Goal: Answer question/provide support

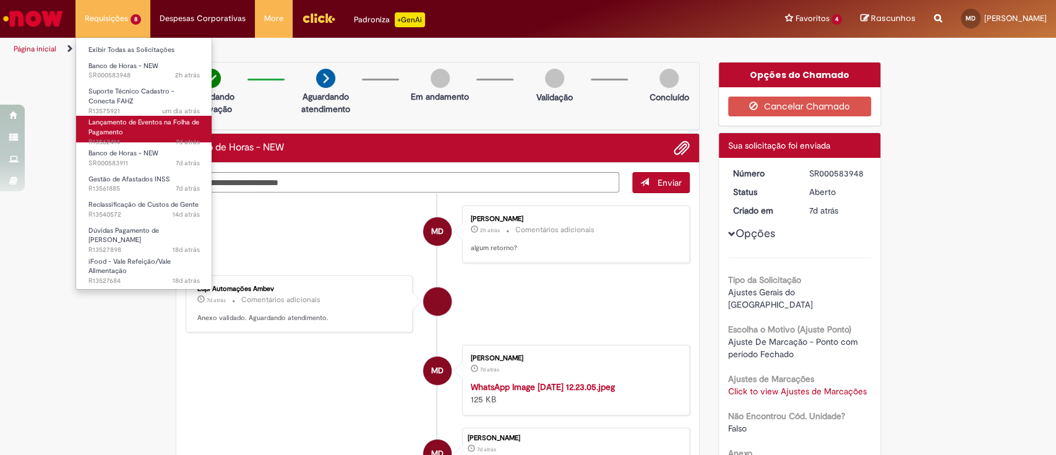
click at [157, 125] on span "Lançamento de Eventos na Folha de Pagamento" at bounding box center [143, 127] width 111 height 19
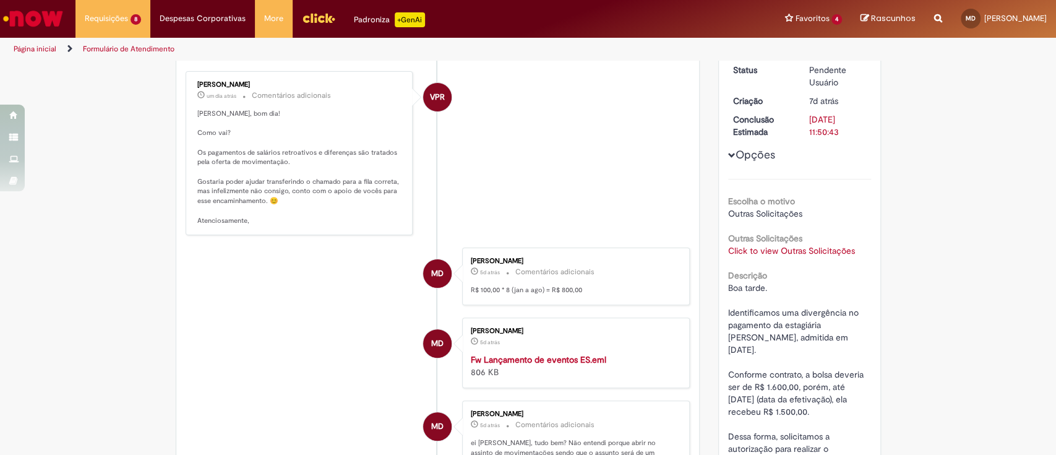
scroll to position [165, 0]
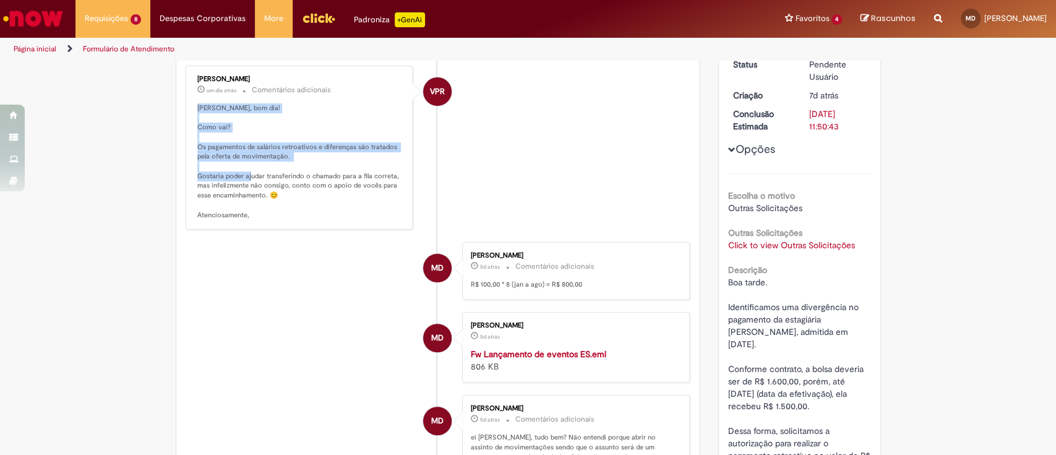
drag, startPoint x: 188, startPoint y: 102, endPoint x: 260, endPoint y: 176, distance: 103.3
click at [260, 176] on div "[PERSON_NAME] um dia atrás um dia atrás Comentários adicionais [PERSON_NAME], b…" at bounding box center [299, 147] width 220 height 157
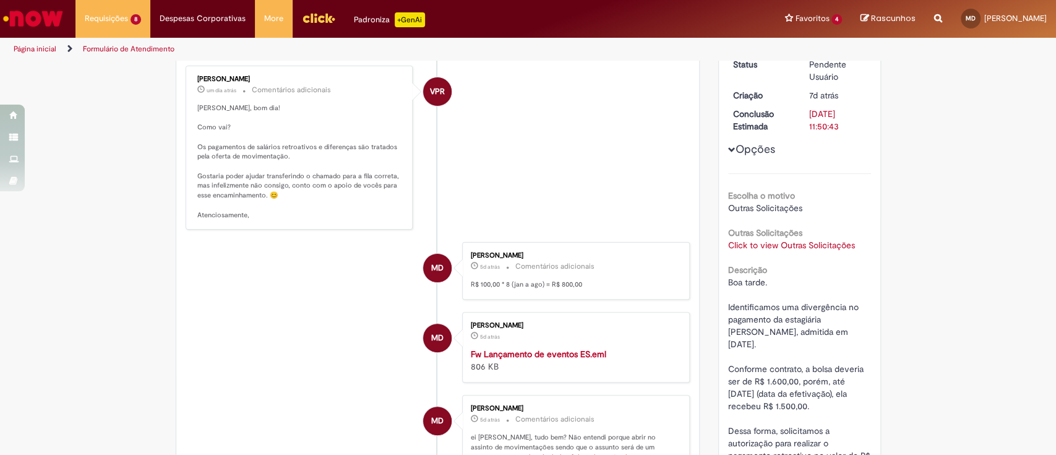
click at [293, 183] on p "[PERSON_NAME], bom dia! Como vai? Os pagamentos de salários retroativos e difer…" at bounding box center [300, 161] width 206 height 116
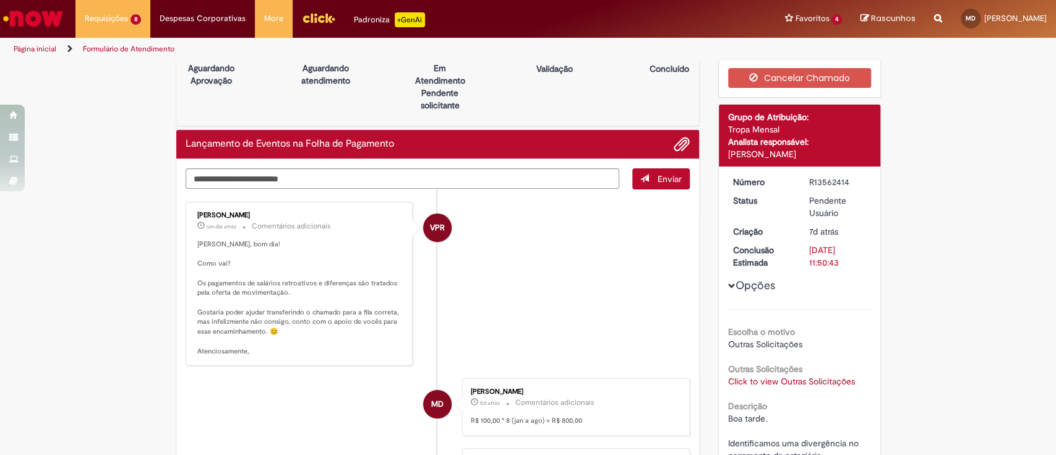
scroll to position [0, 0]
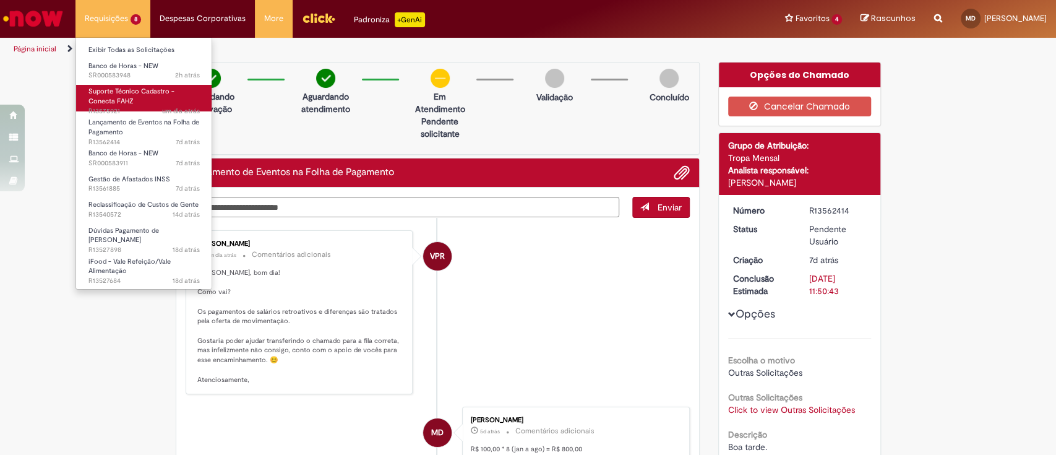
click at [114, 99] on span "Suporte Técnico Cadastro - Conecta FAHZ" at bounding box center [131, 96] width 86 height 19
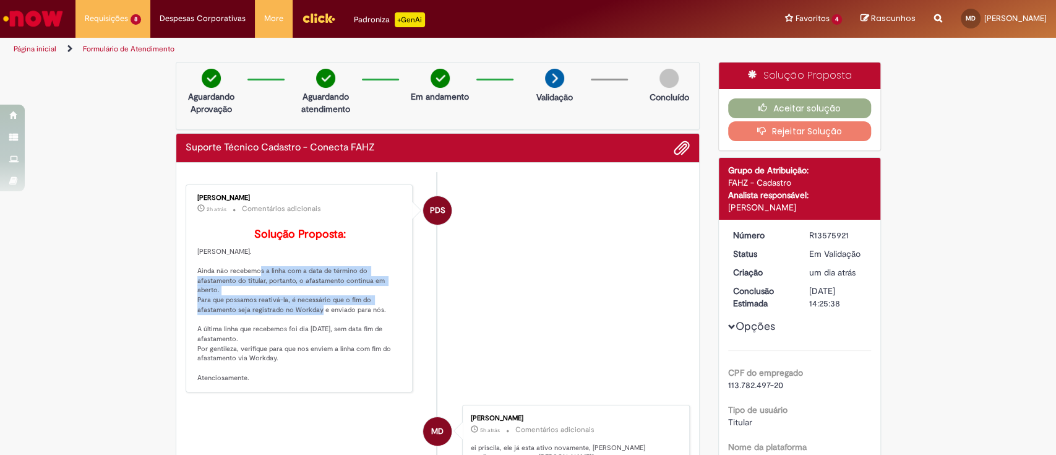
drag, startPoint x: 248, startPoint y: 291, endPoint x: 308, endPoint y: 314, distance: 63.9
click at [308, 314] on p "Solução Proposta: [GEOGRAPHIC_DATA][PERSON_NAME][GEOGRAPHIC_DATA]. Ainda não re…" at bounding box center [300, 305] width 206 height 155
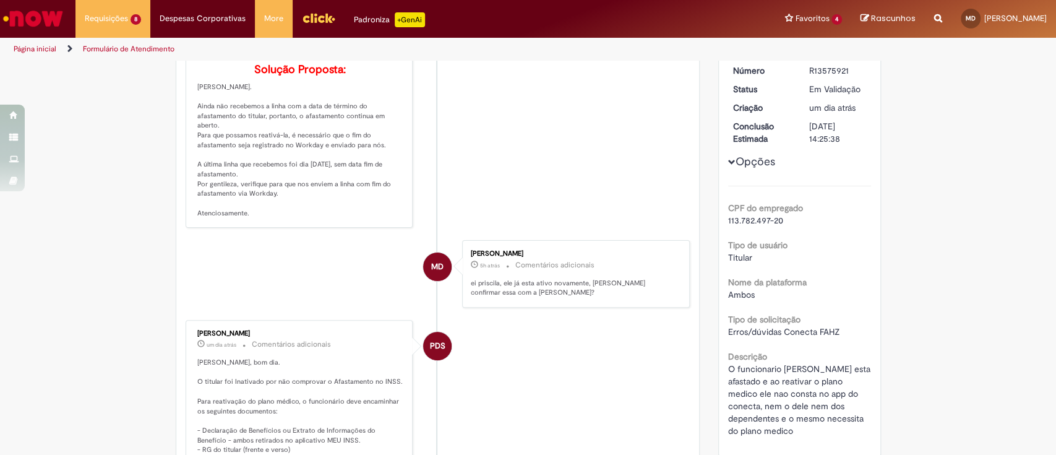
scroll to position [82, 0]
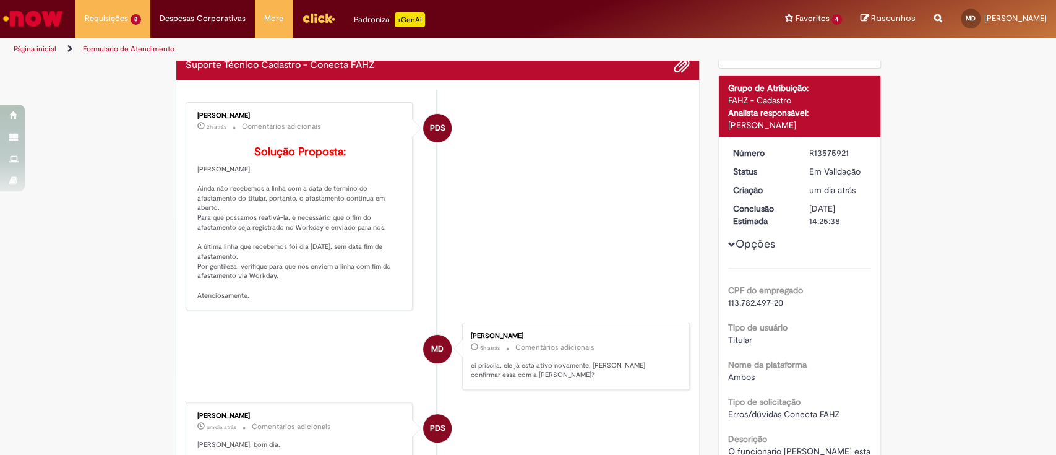
drag, startPoint x: 194, startPoint y: 206, endPoint x: 368, endPoint y: 314, distance: 205.3
click at [368, 307] on div "[PERSON_NAME] 2h atrás 2 horas atrás Comentários adicionais Solução Proposta: […" at bounding box center [299, 206] width 220 height 201
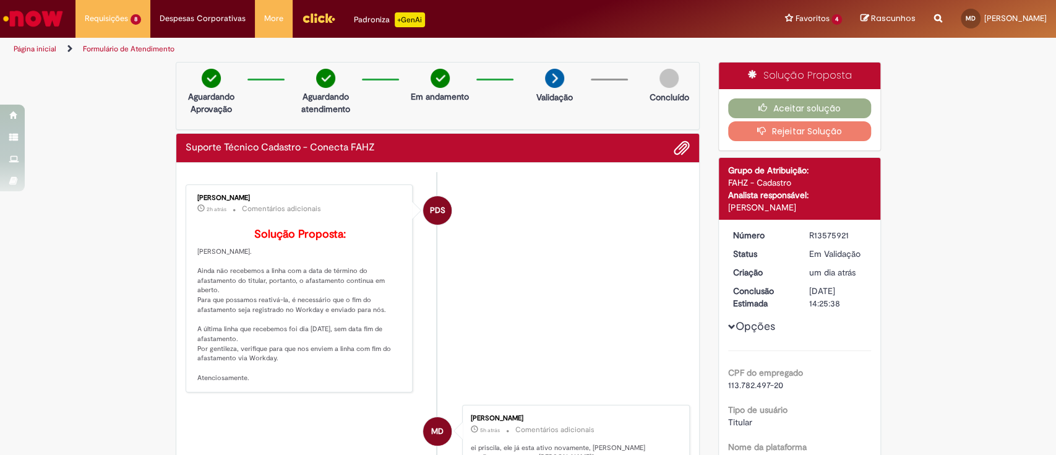
click at [830, 129] on button "Rejeitar Solução" at bounding box center [799, 131] width 143 height 20
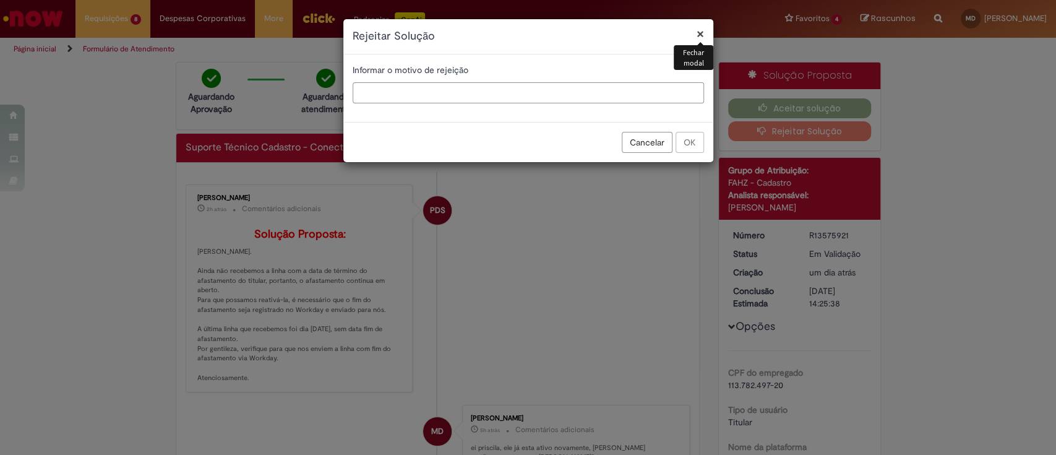
click at [482, 89] on input "text" at bounding box center [528, 92] width 351 height 21
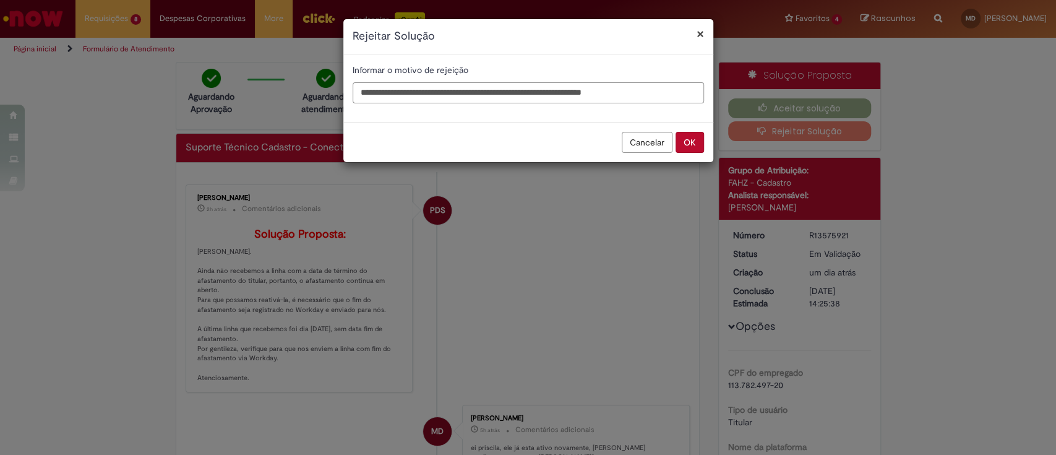
type input "**********"
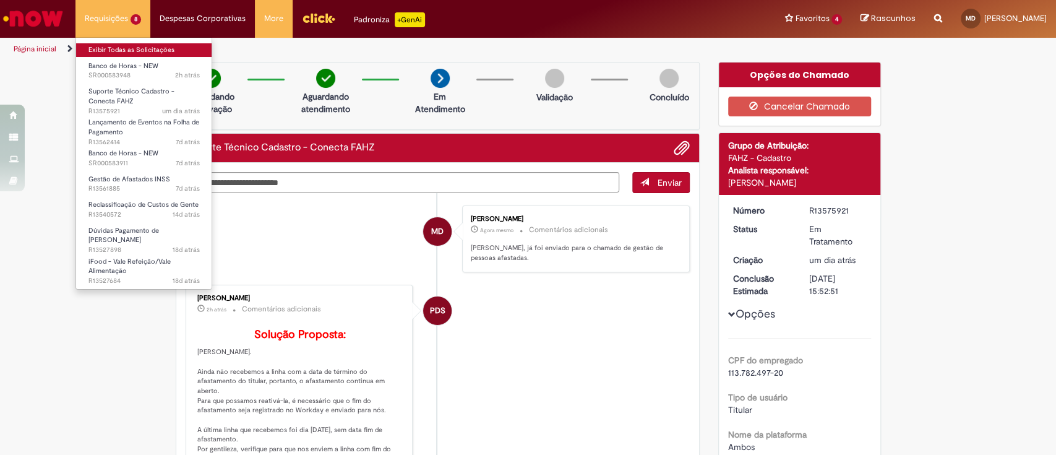
click at [102, 51] on link "Exibir Todas as Solicitações" at bounding box center [144, 50] width 136 height 14
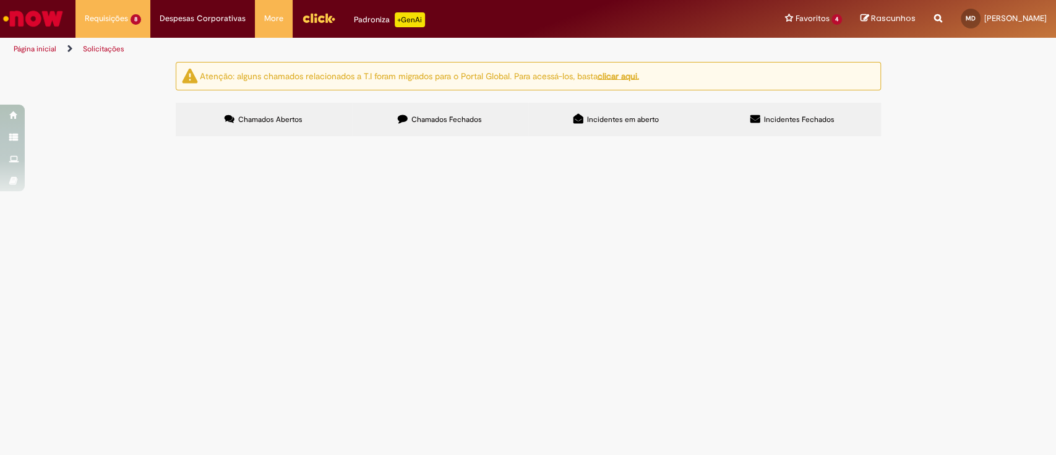
click at [455, 121] on span "Chamados Fechados" at bounding box center [446, 119] width 71 height 10
click at [0, 0] on span "Gestão de Afastados INSS" at bounding box center [0, 0] width 0 height 0
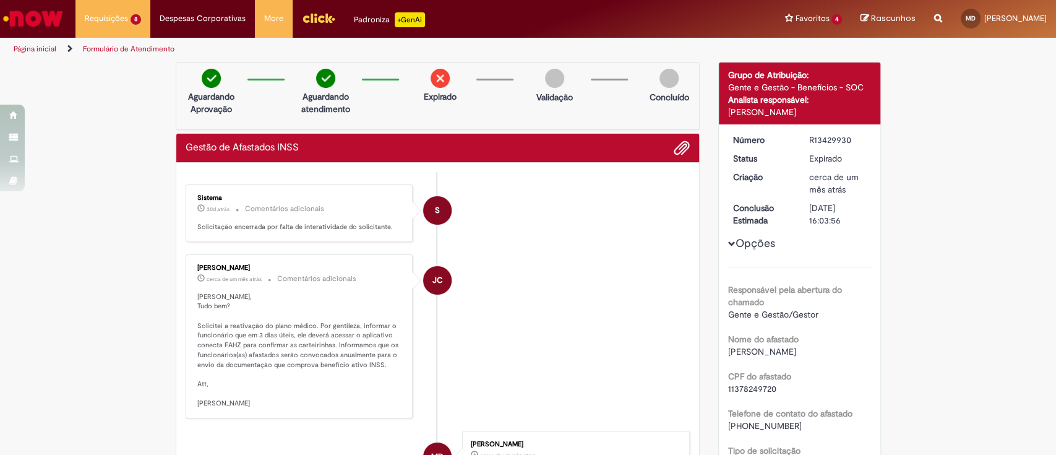
drag, startPoint x: 801, startPoint y: 139, endPoint x: 847, endPoint y: 135, distance: 45.9
click at [847, 135] on dd "R13429930" at bounding box center [838, 140] width 76 height 12
copy div "R13429930"
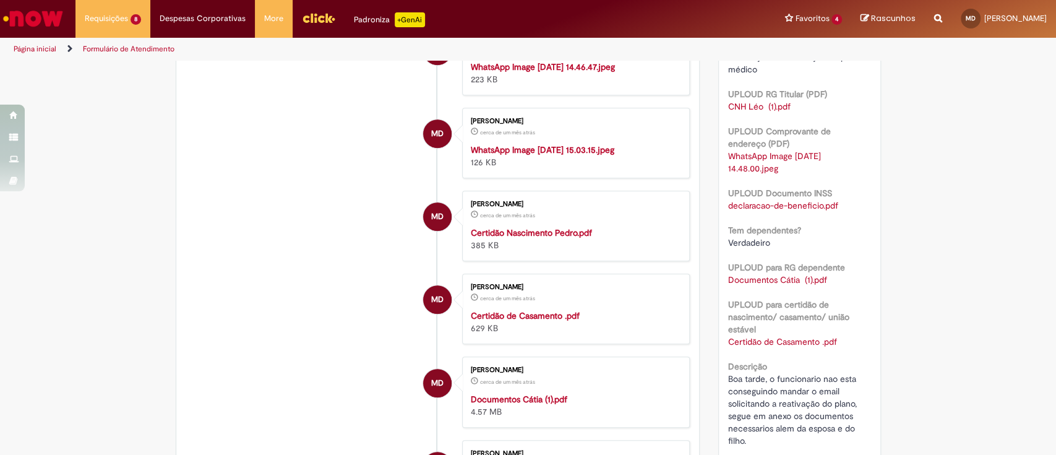
scroll to position [412, 0]
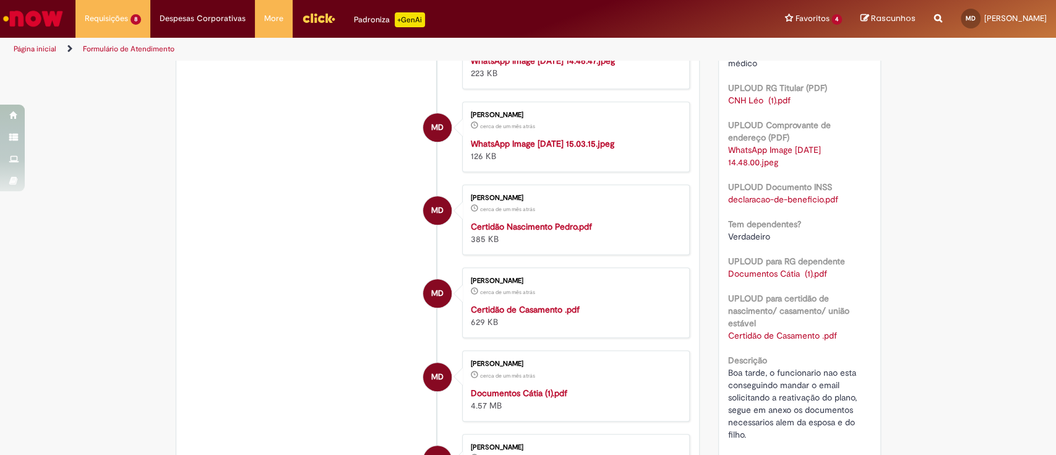
click at [602, 66] on strong "WhatsApp Image [DATE] 14.46.47.jpeg" at bounding box center [543, 60] width 144 height 11
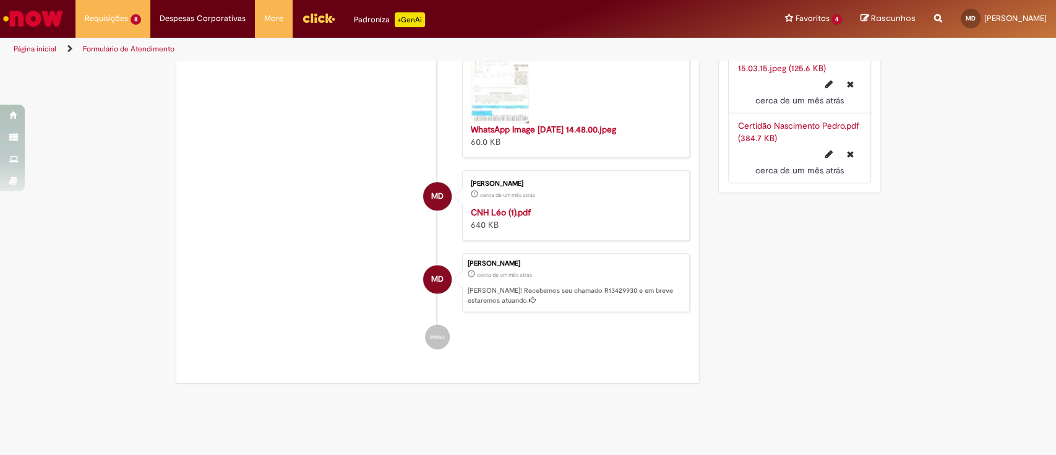
scroll to position [1072, 0]
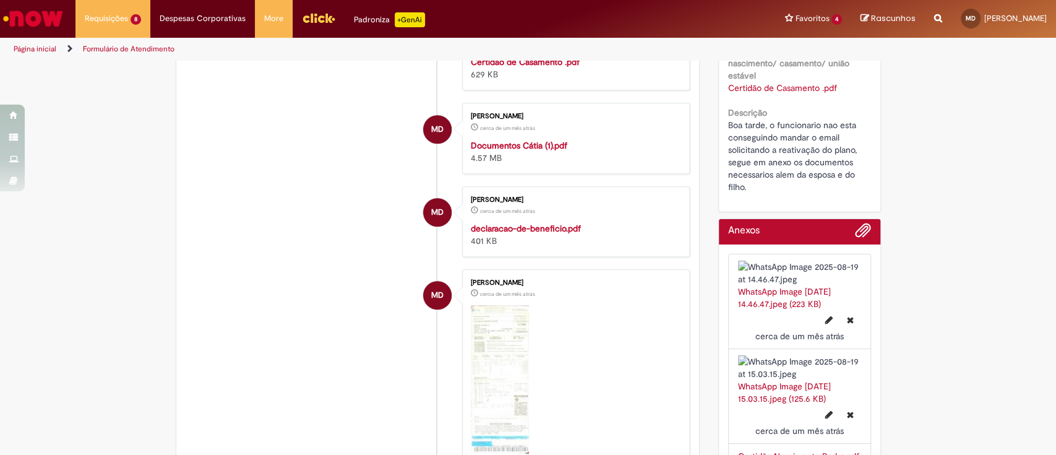
scroll to position [0, 0]
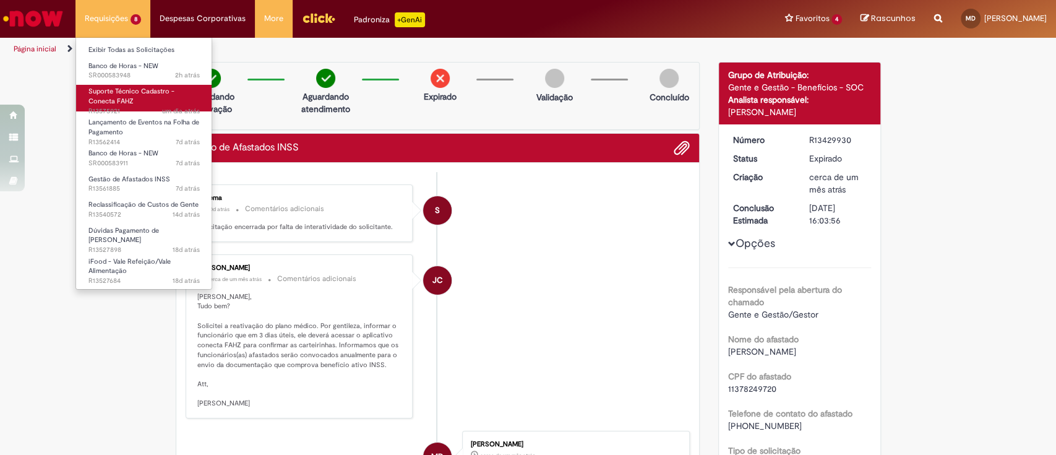
click at [114, 97] on span "Suporte Técnico Cadastro - Conecta FAHZ" at bounding box center [131, 96] width 86 height 19
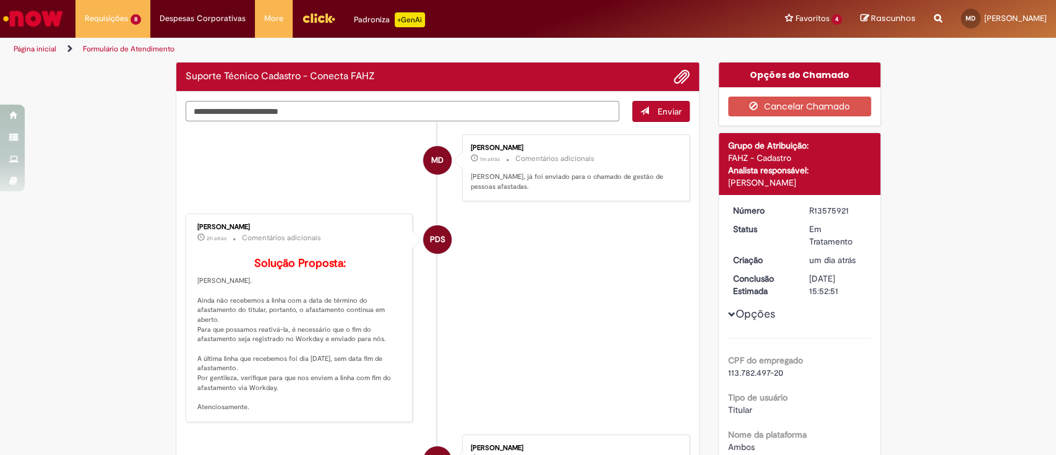
click at [383, 108] on textarea "Digite sua mensagem aqui..." at bounding box center [403, 111] width 434 height 21
paste textarea "*********"
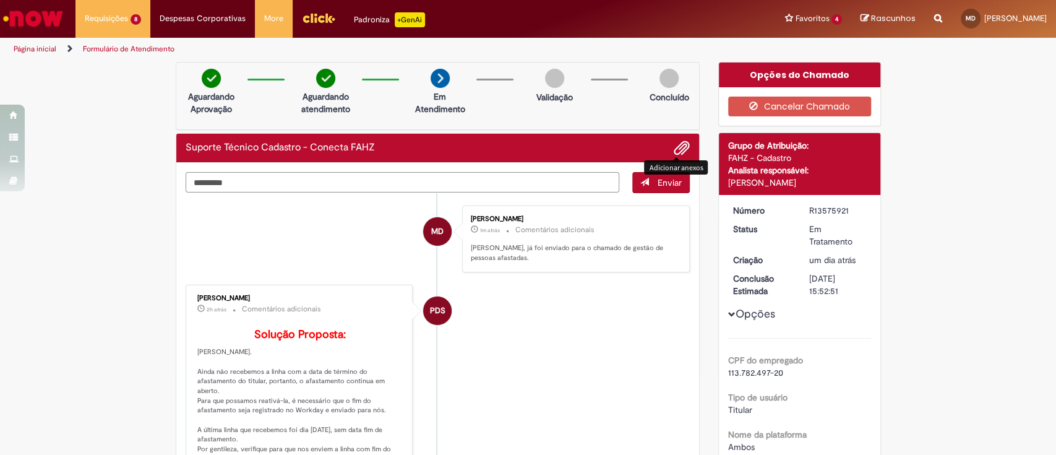
type textarea "*********"
click at [658, 176] on div "Adicionar anexos" at bounding box center [676, 167] width 64 height 20
click at [658, 183] on span "Enviar" at bounding box center [670, 182] width 24 height 11
